Goal: Task Accomplishment & Management: Use online tool/utility

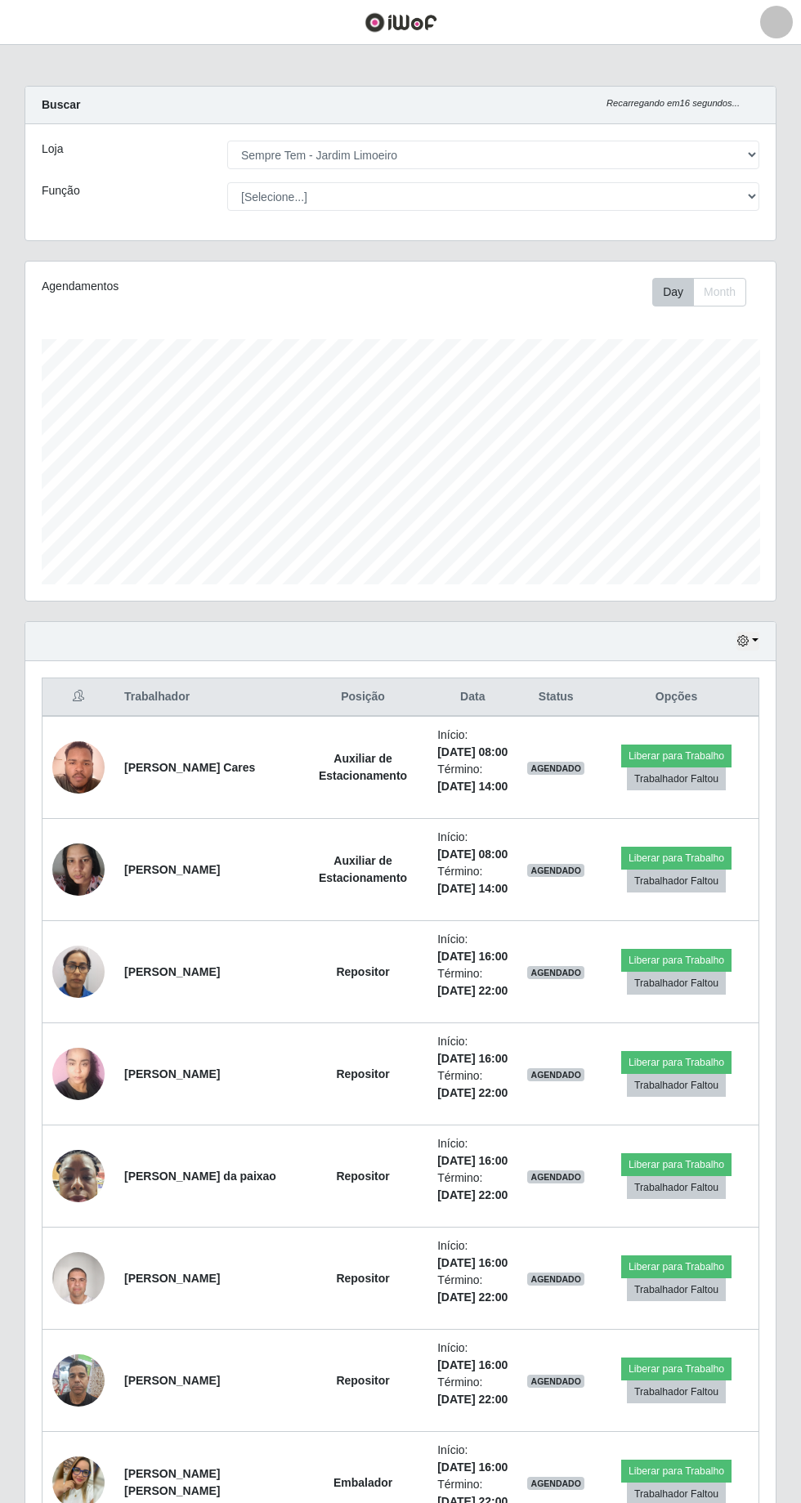
select select "508"
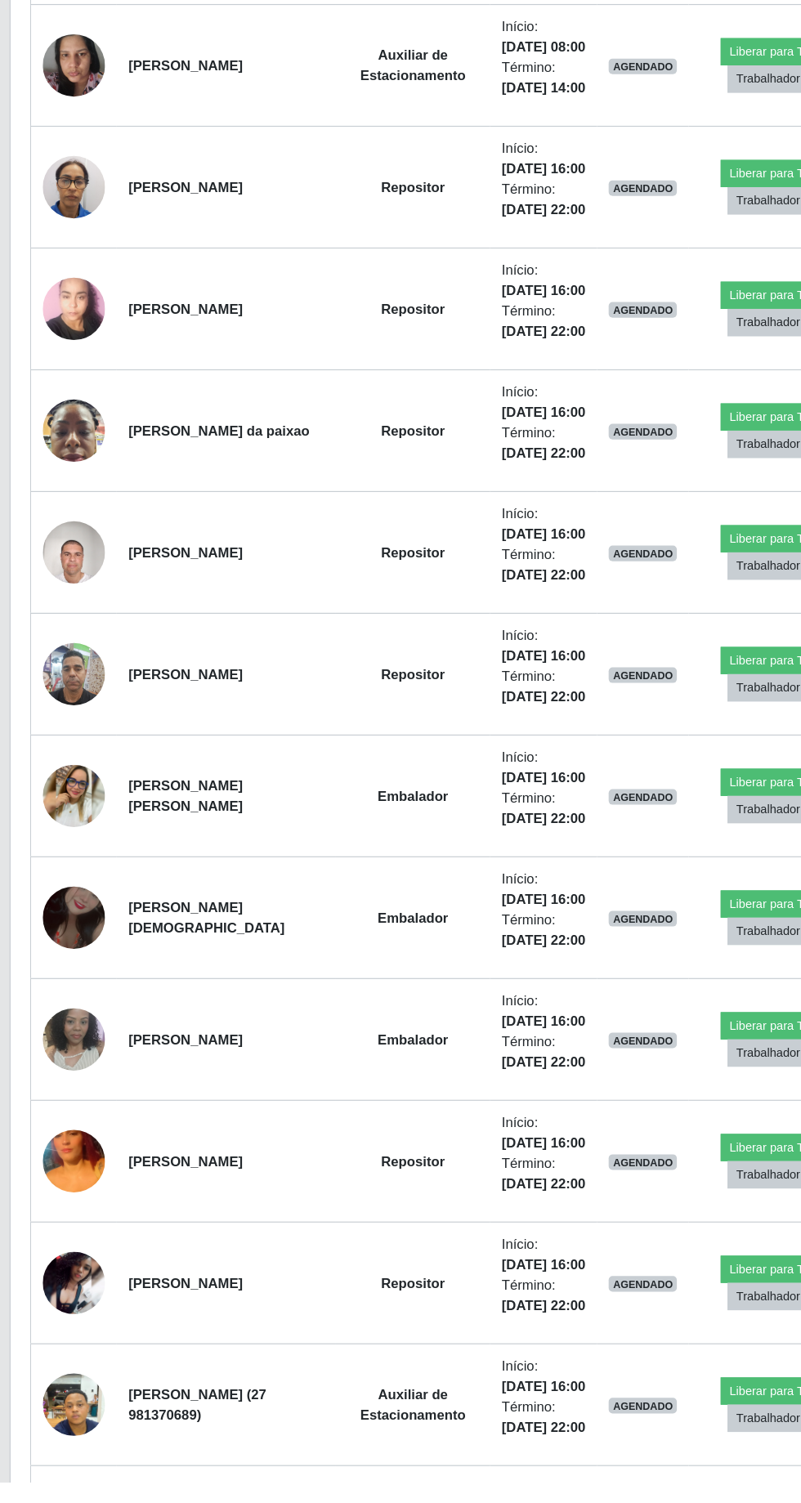
scroll to position [503, 0]
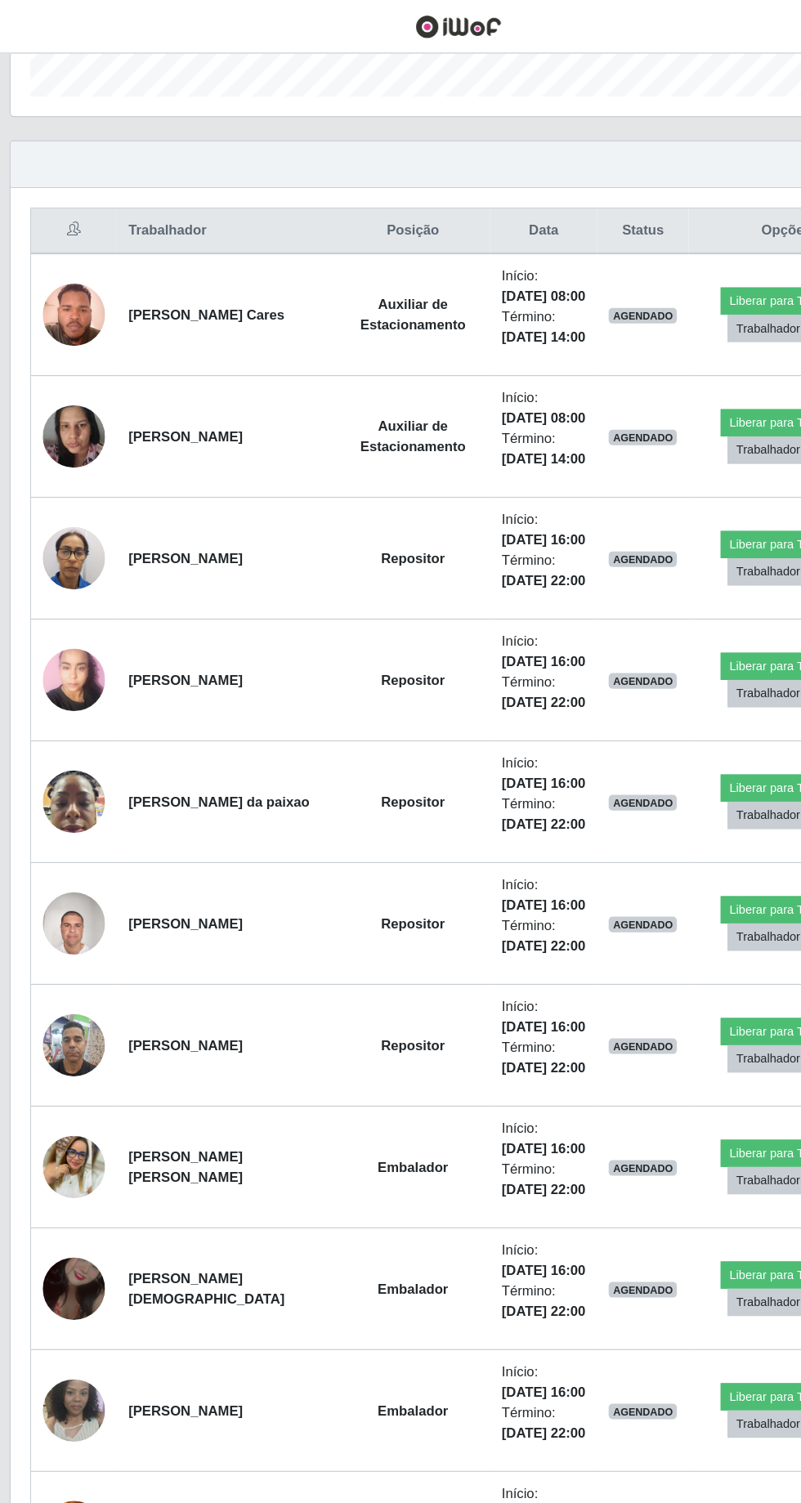
click at [81, 724] on td at bounding box center [79, 673] width 73 height 102
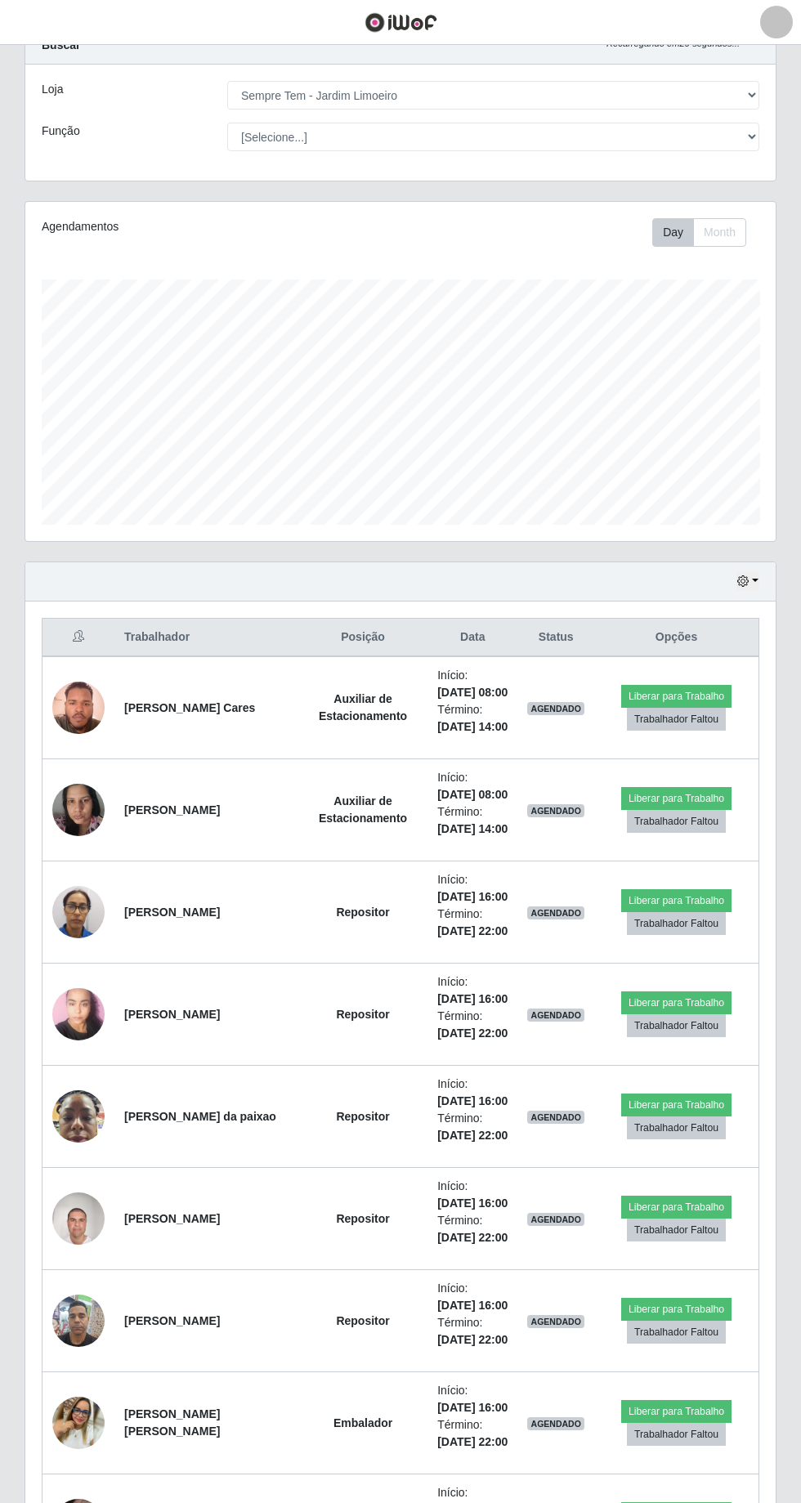
scroll to position [162, 0]
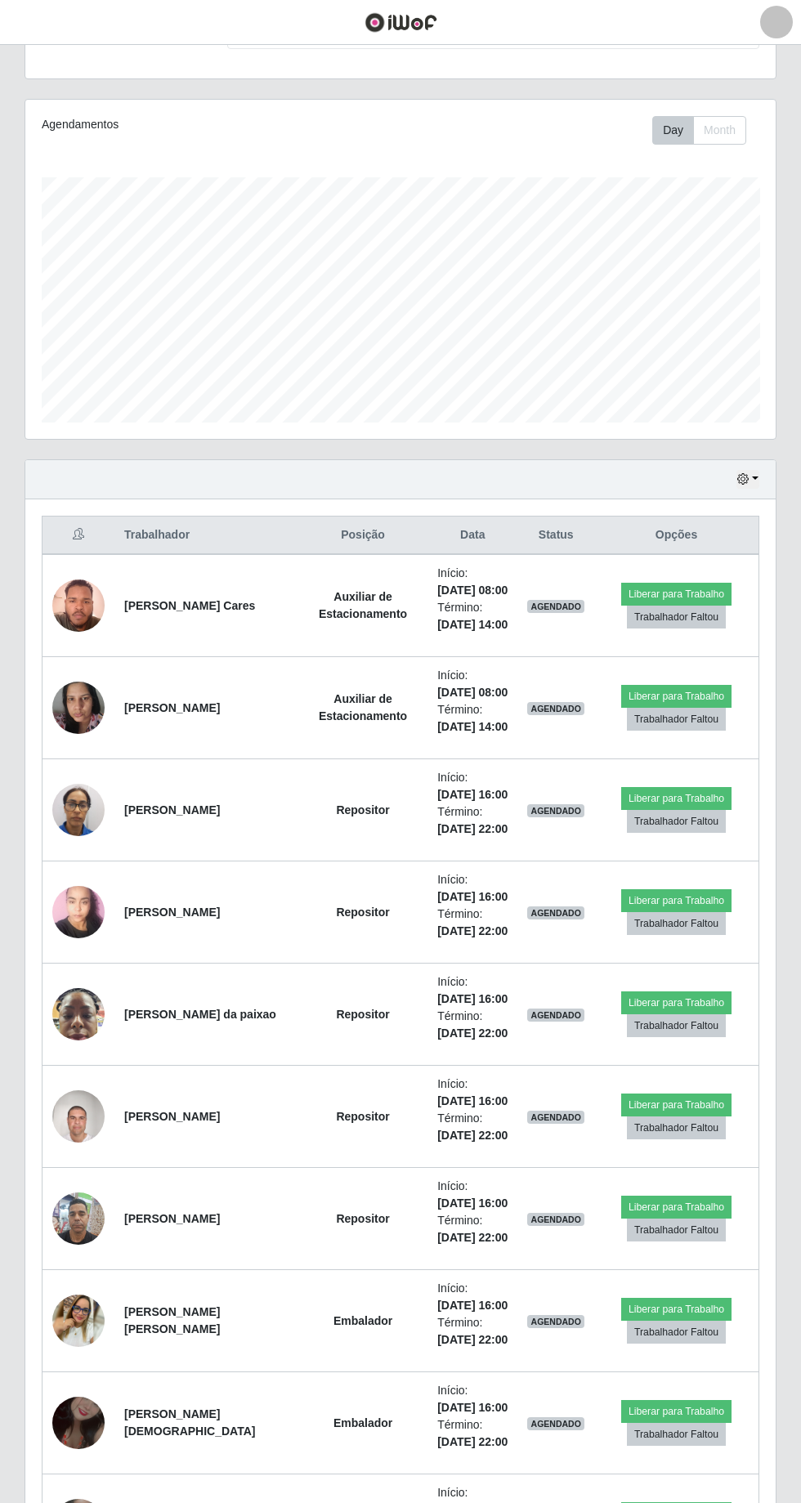
click at [87, 704] on img at bounding box center [78, 707] width 52 height 69
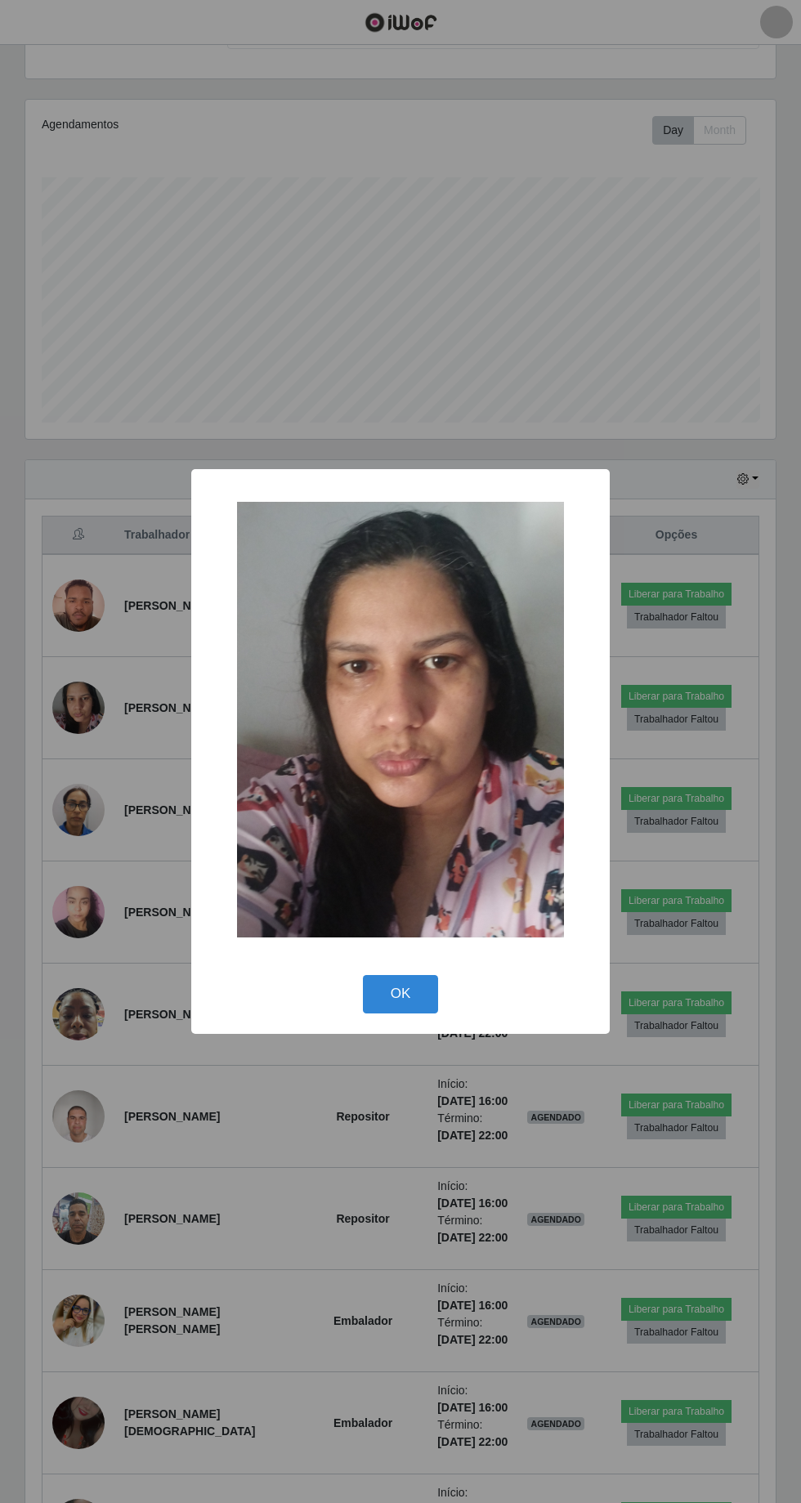
click at [297, 1217] on div "× OK Cancel" at bounding box center [400, 751] width 801 height 1503
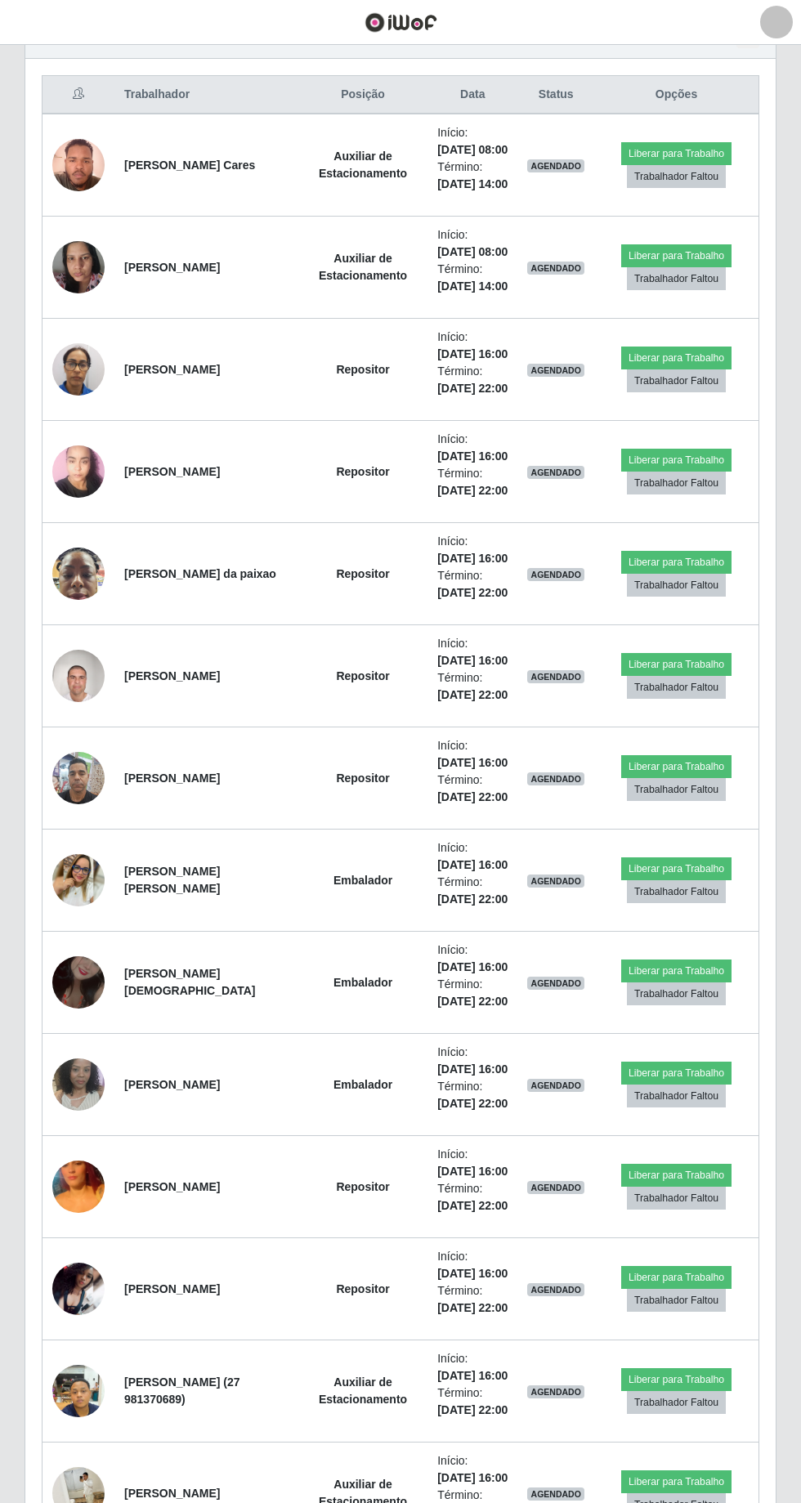
scroll to position [601, 0]
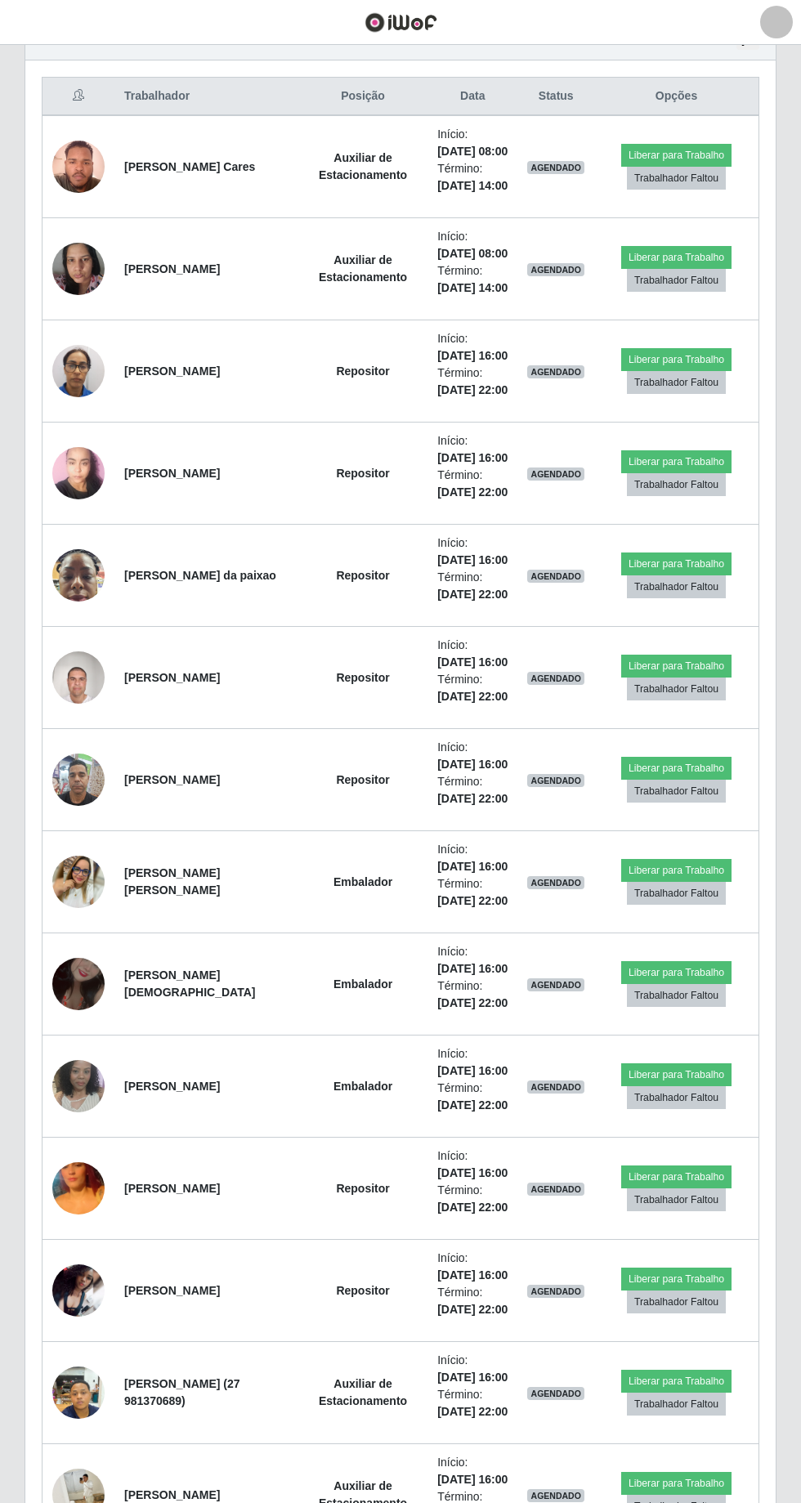
click at [102, 1410] on td at bounding box center [79, 1393] width 73 height 102
click at [87, 1389] on img at bounding box center [78, 1392] width 52 height 69
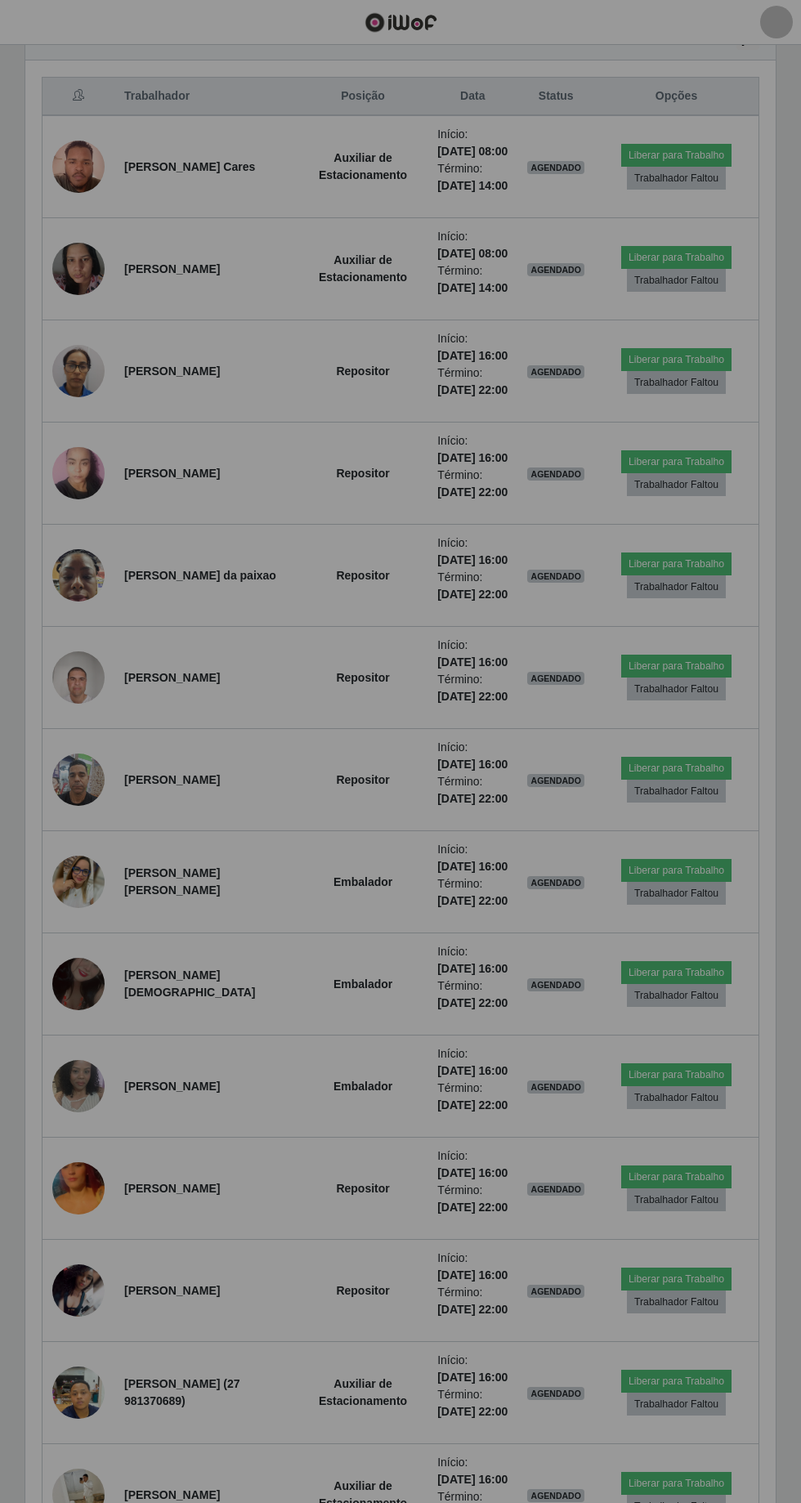
click at [103, 1394] on td at bounding box center [79, 1393] width 73 height 102
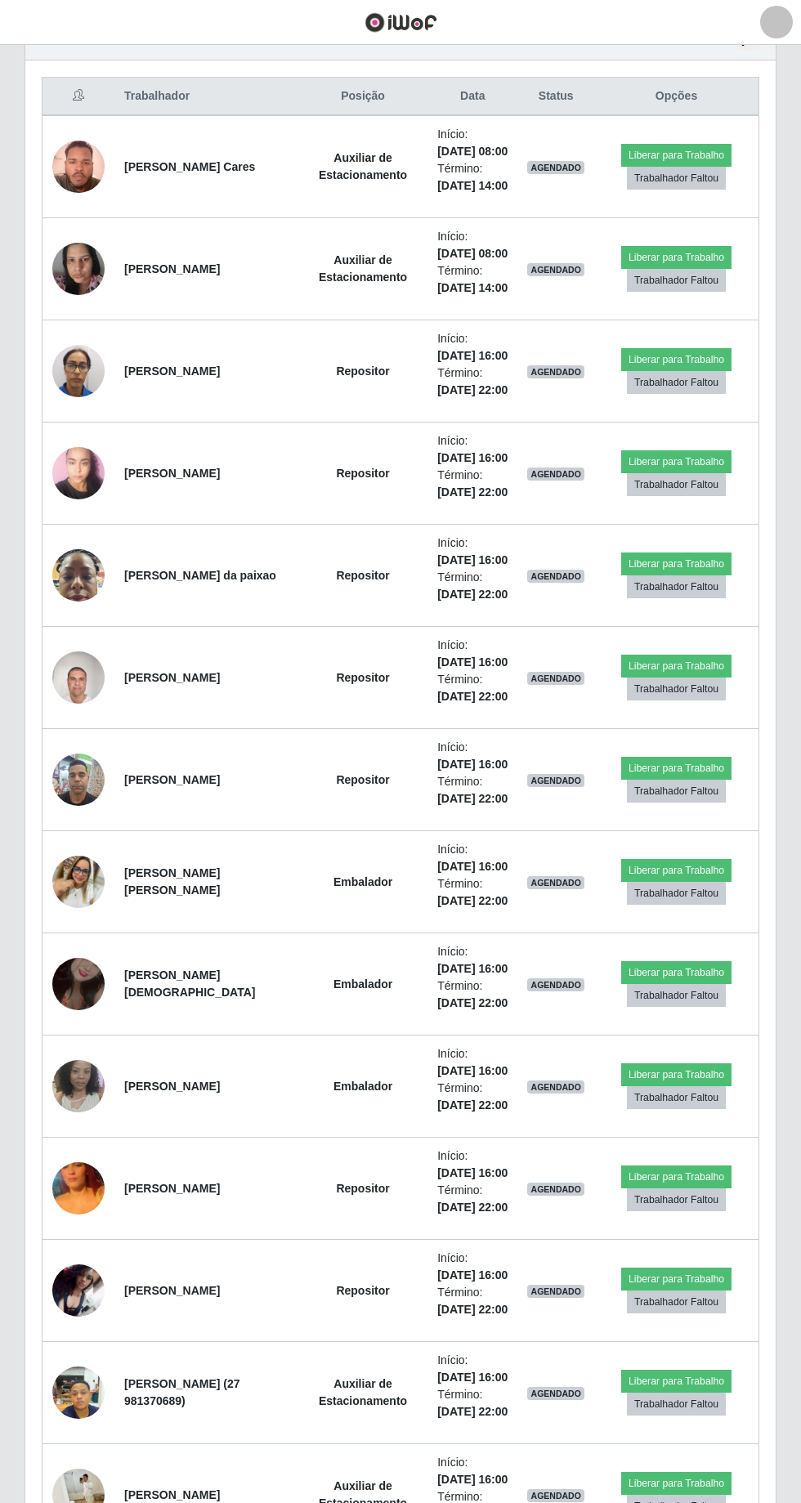
click at [82, 1384] on img at bounding box center [78, 1392] width 52 height 69
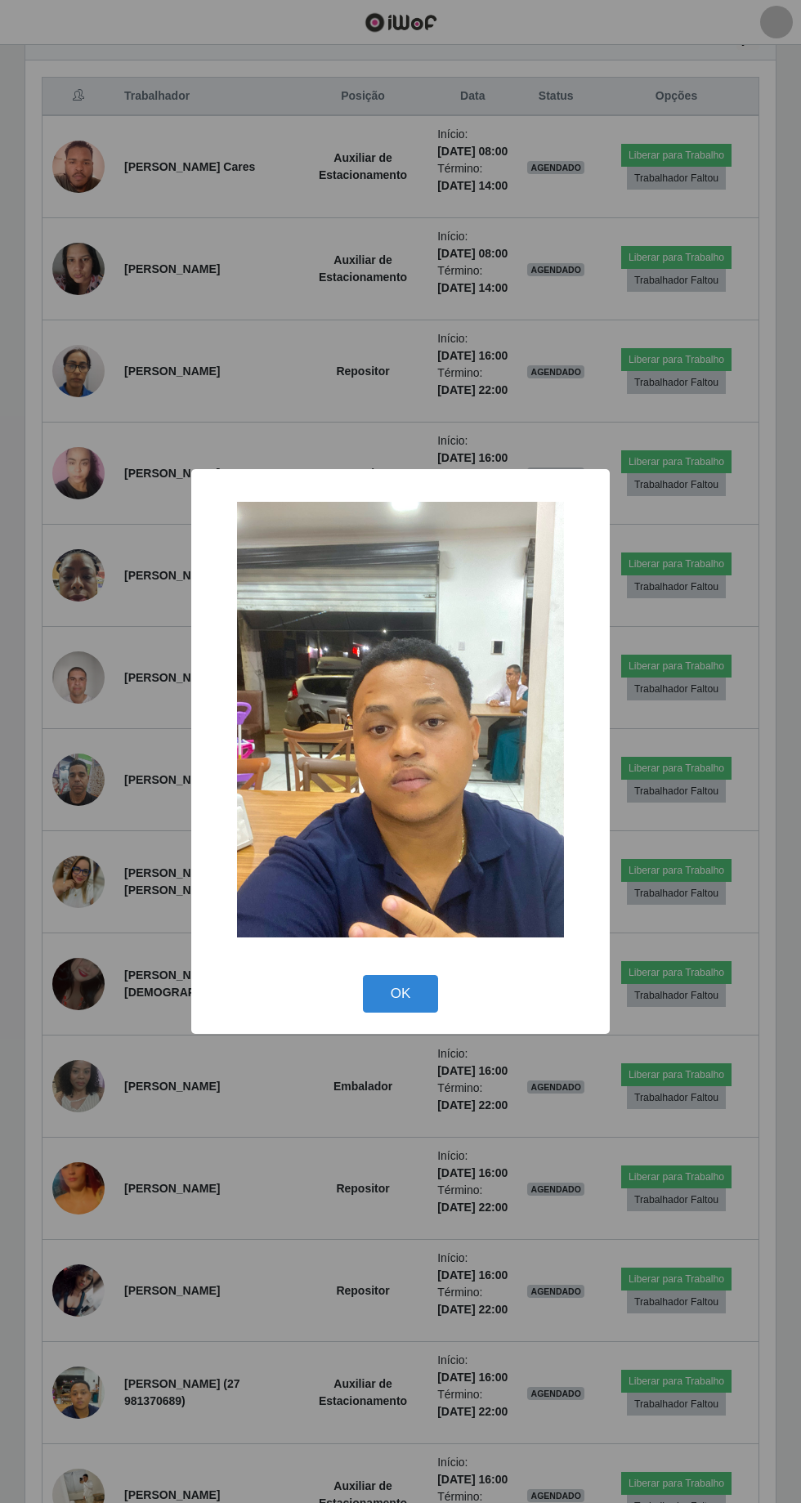
click at [423, 982] on button "OK" at bounding box center [401, 994] width 76 height 38
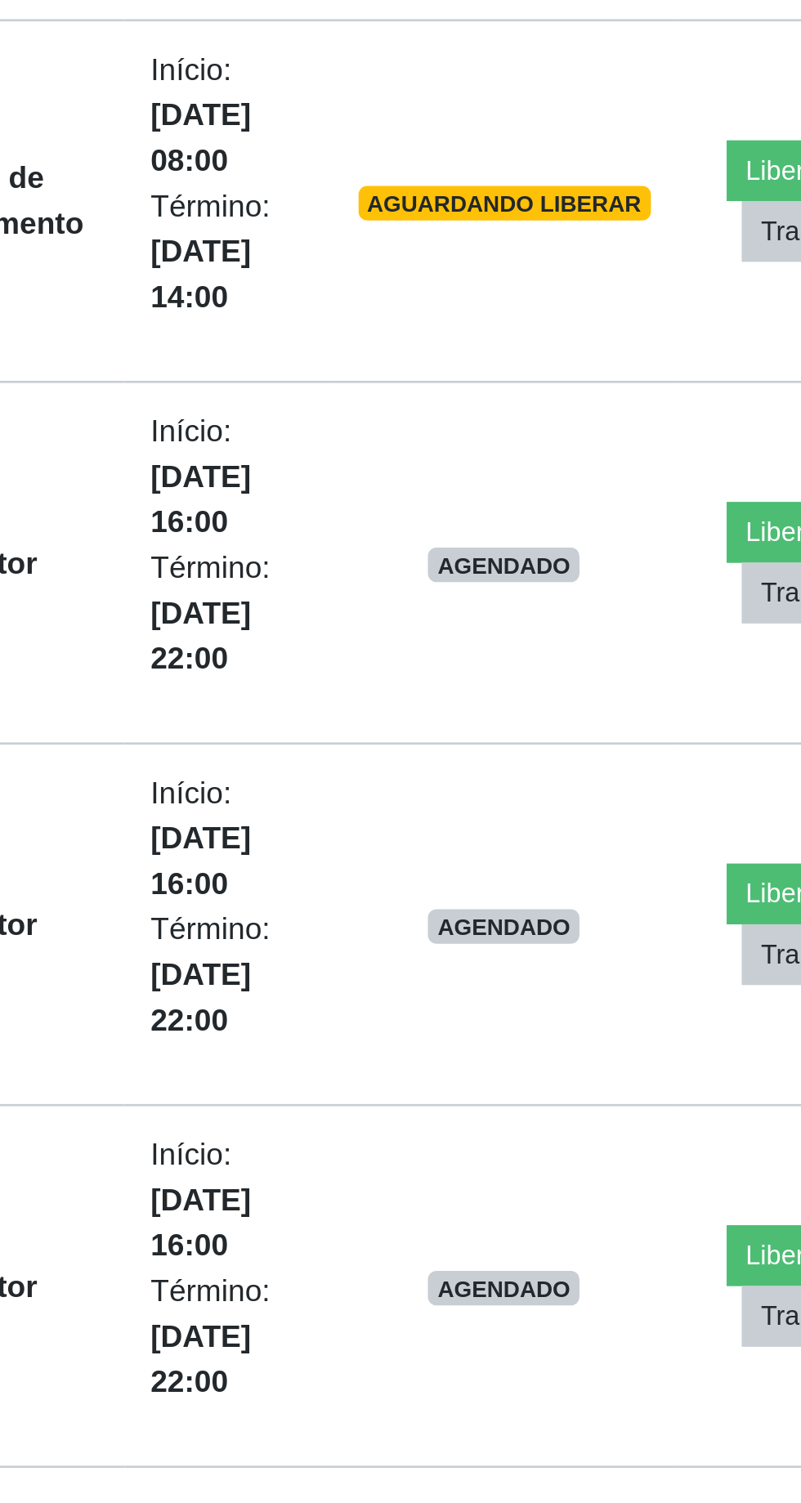
scroll to position [611, 0]
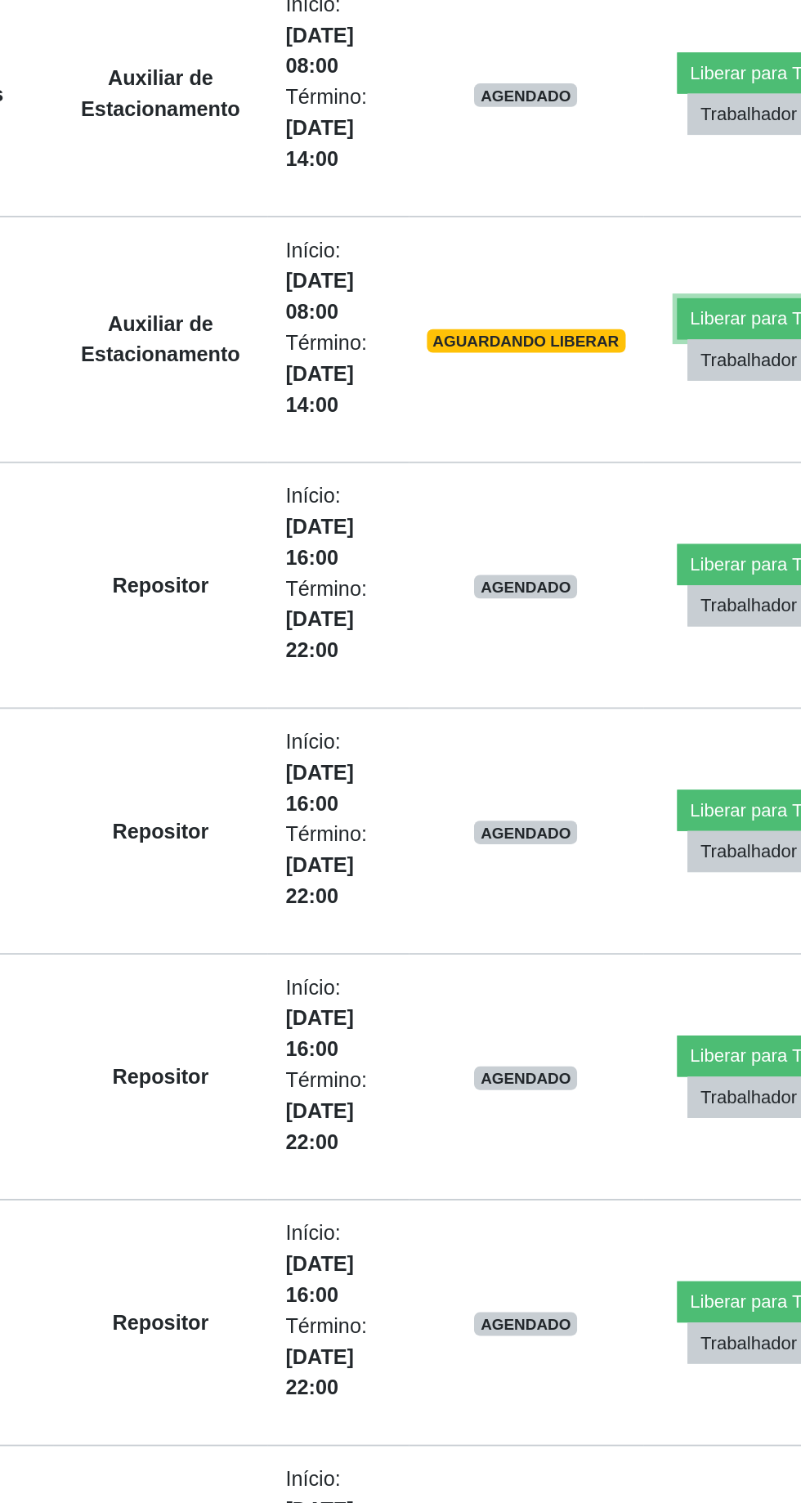
click at [662, 292] on button "Liberar para Trabalho" at bounding box center [684, 298] width 110 height 23
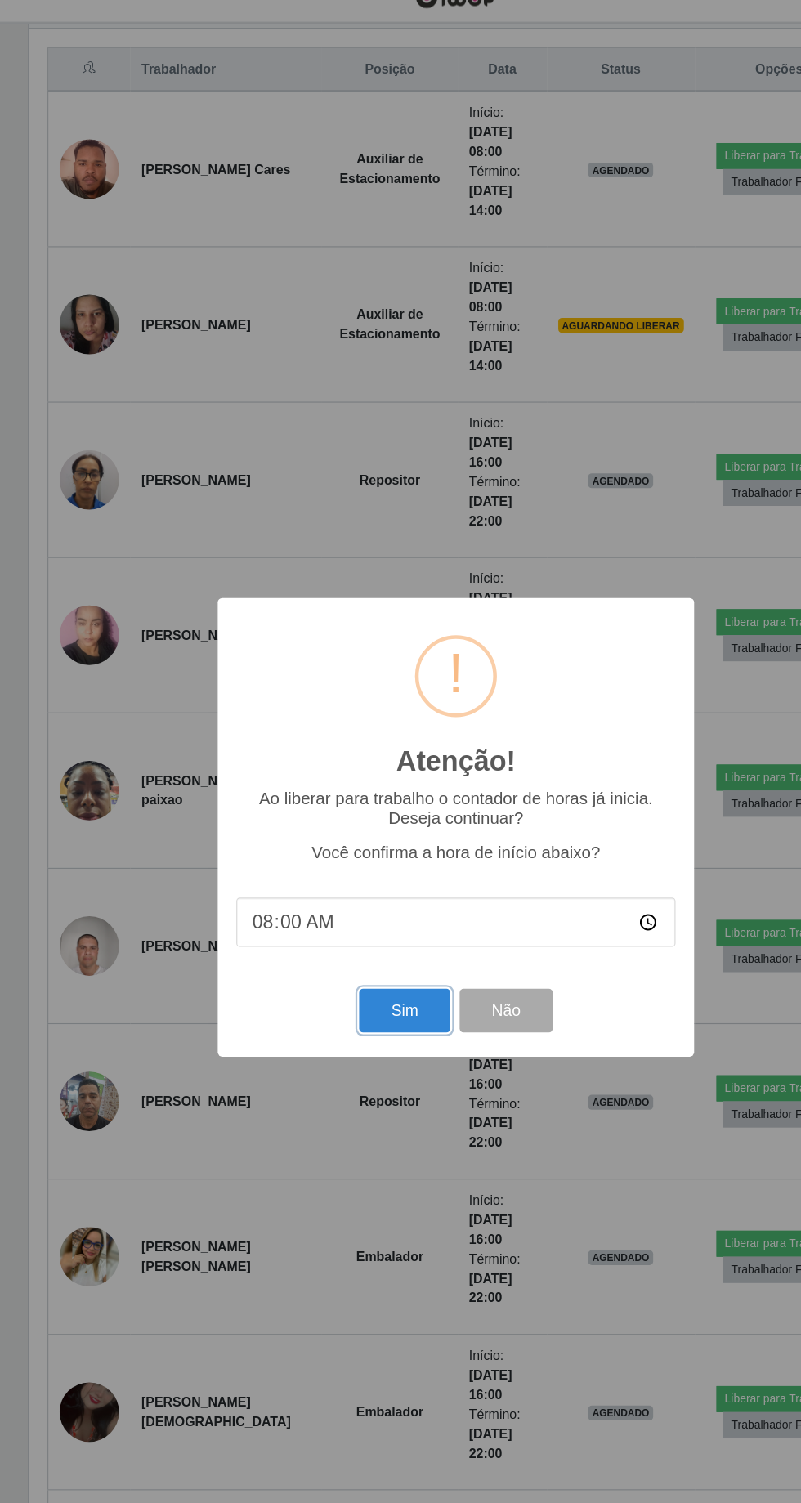
click at [368, 919] on button "Sim" at bounding box center [354, 912] width 79 height 38
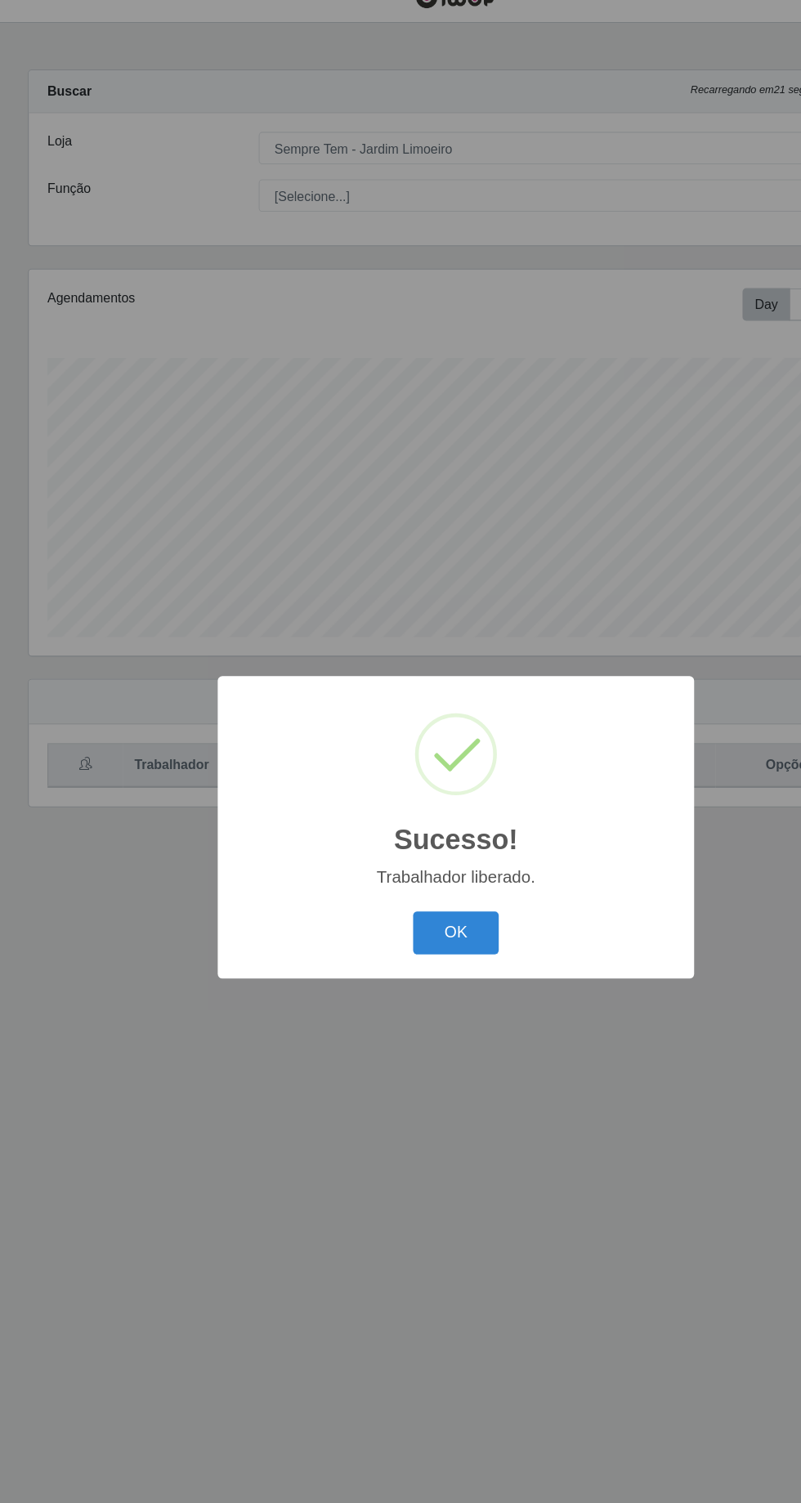
scroll to position [108, 0]
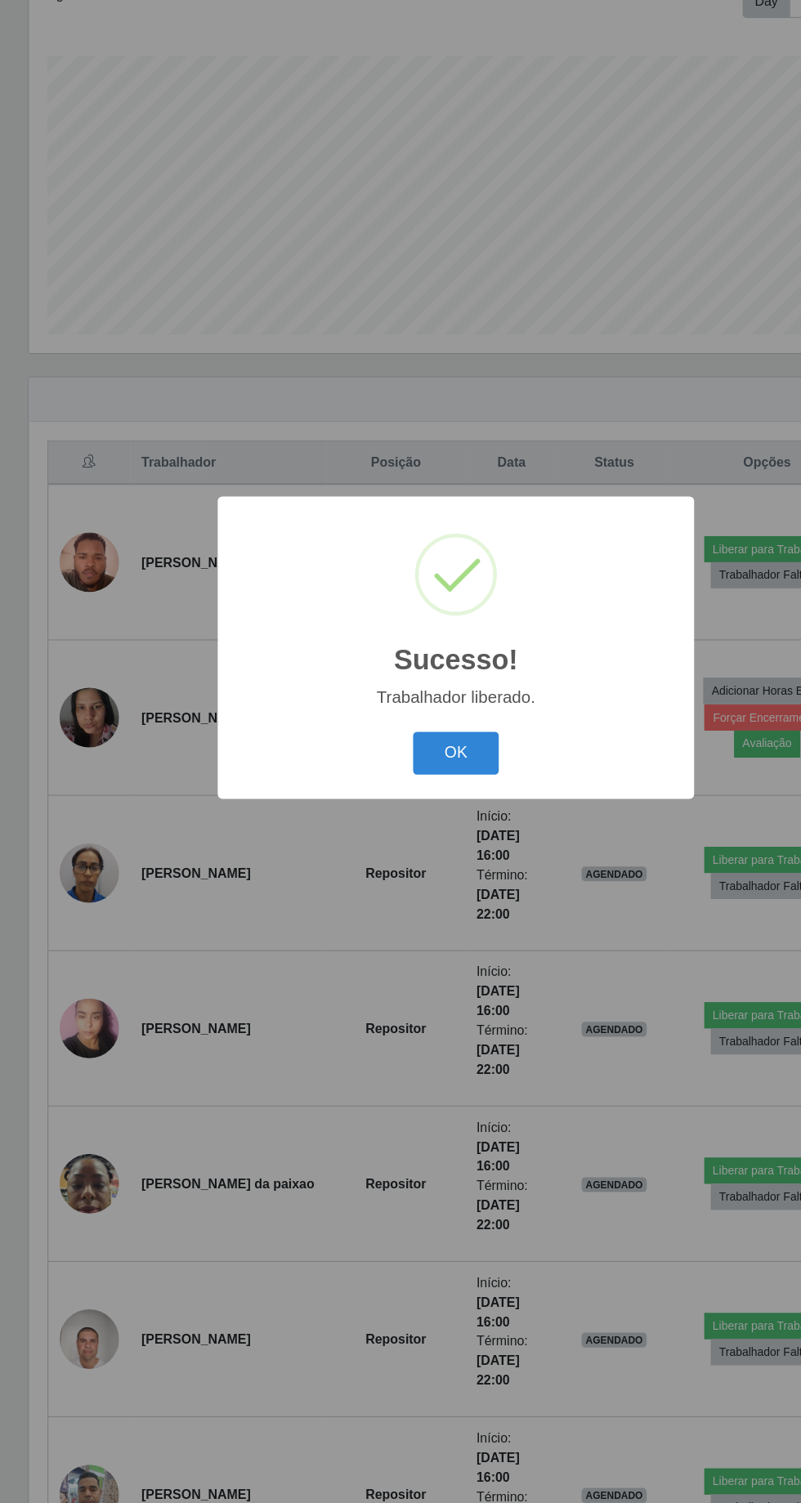
click at [423, 857] on button "OK" at bounding box center [401, 844] width 76 height 38
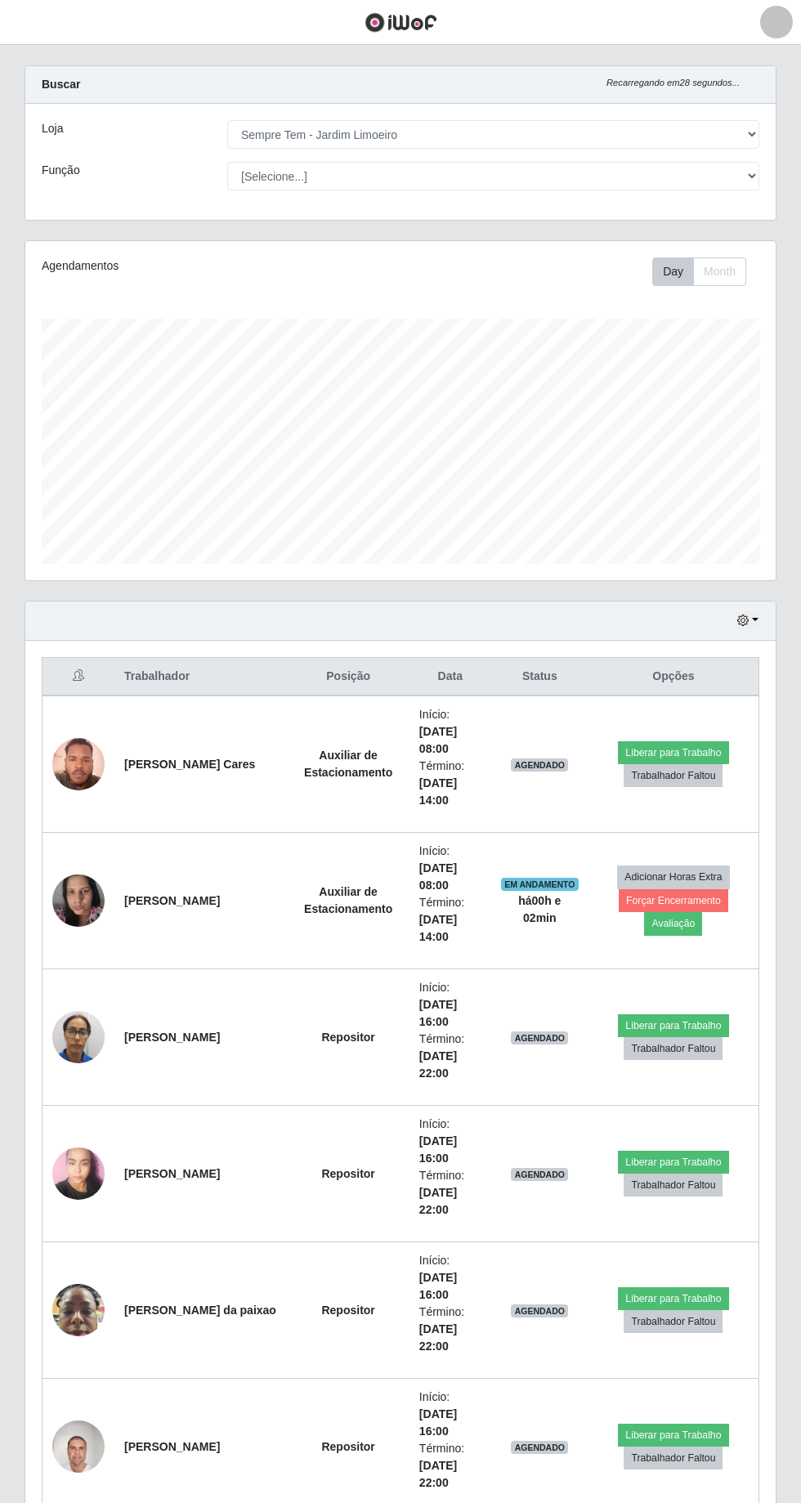
scroll to position [20, 0]
click at [695, 749] on button "Liberar para Trabalho" at bounding box center [673, 753] width 110 height 23
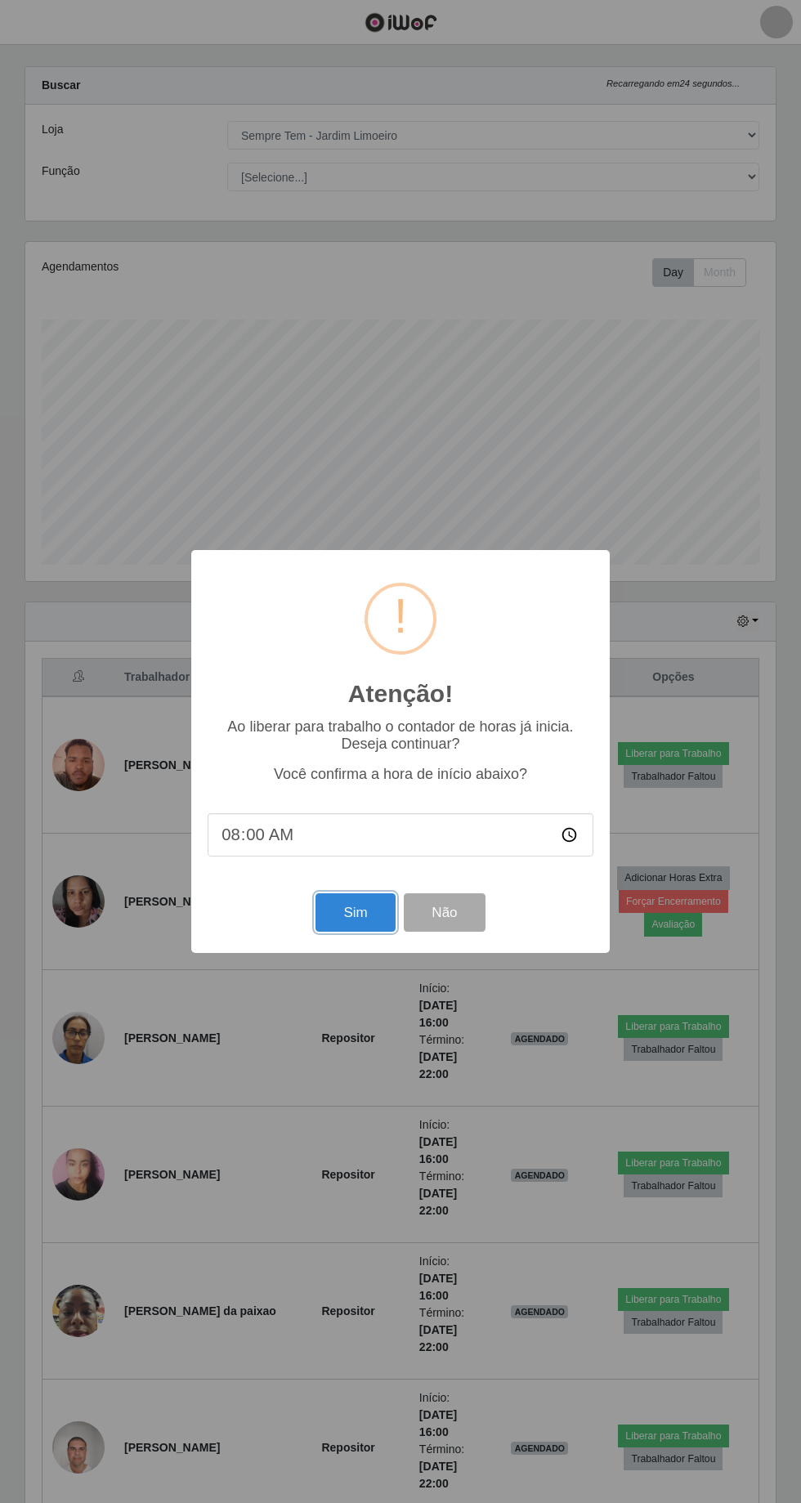
click at [356, 914] on button "Sim" at bounding box center [354, 912] width 79 height 38
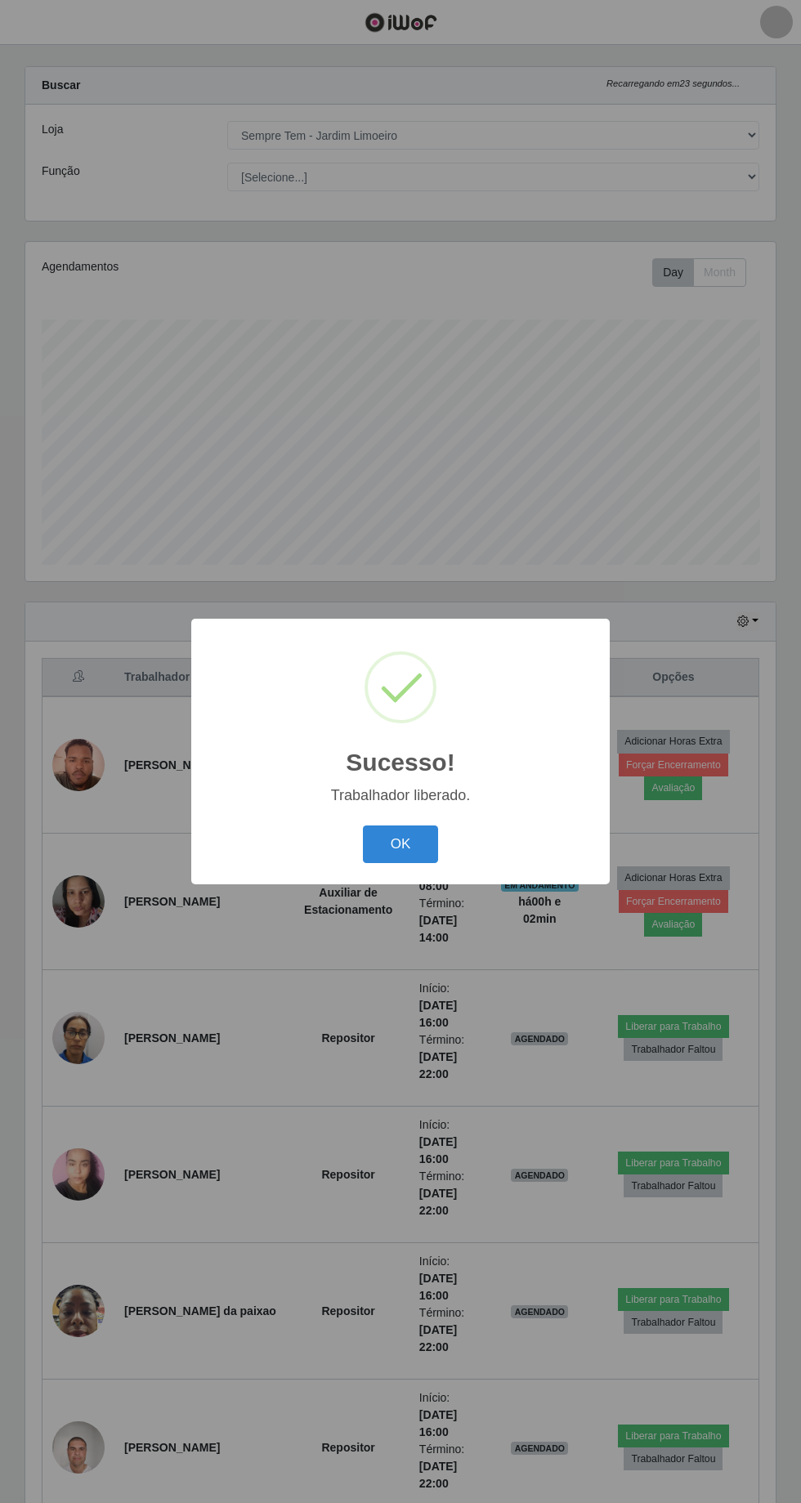
click at [429, 852] on button "OK" at bounding box center [401, 844] width 76 height 38
